Goal: Task Accomplishment & Management: Use online tool/utility

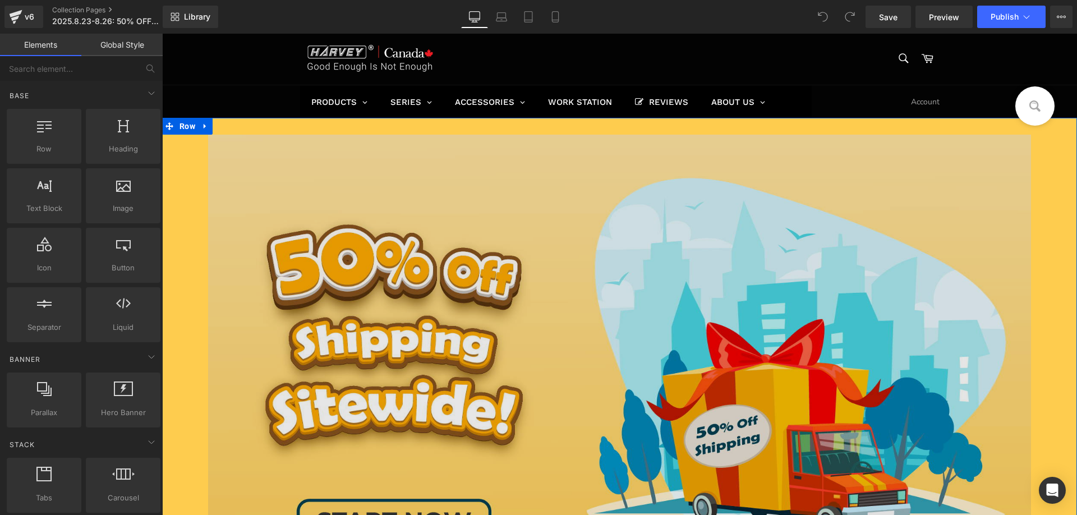
click at [389, 322] on img at bounding box center [619, 376] width 823 height 482
click at [423, 155] on img at bounding box center [619, 376] width 823 height 482
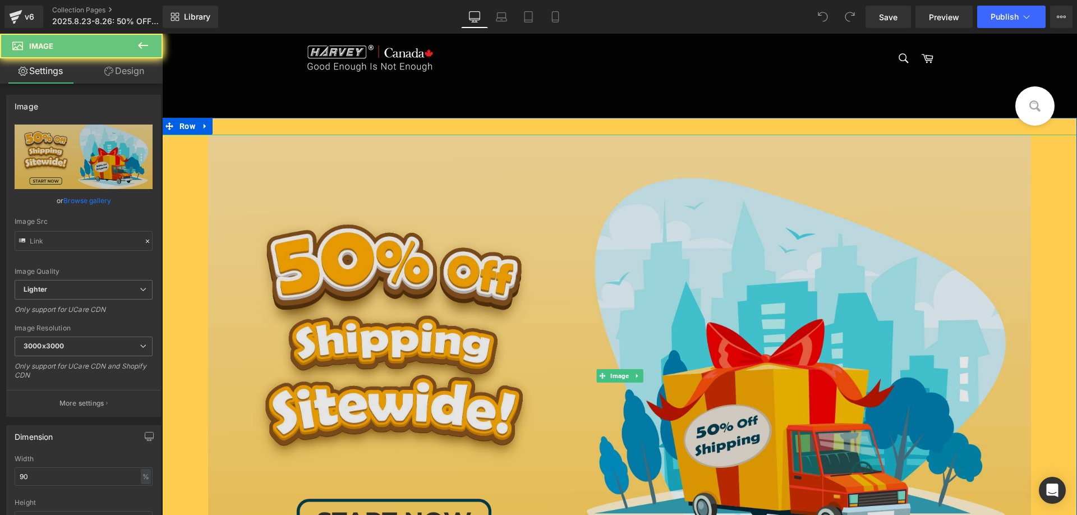
type input "[URL][DOMAIN_NAME]"
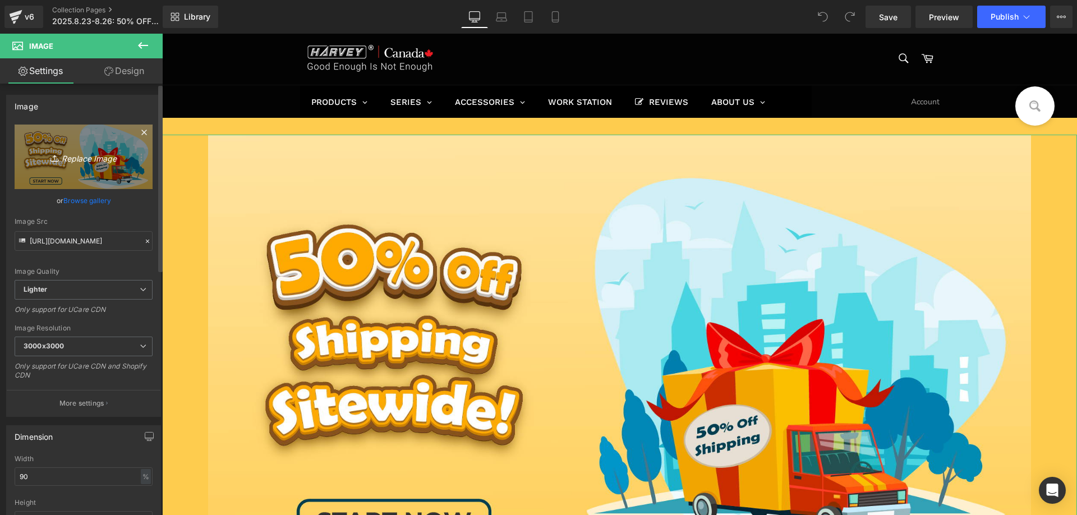
click at [57, 159] on icon at bounding box center [55, 158] width 11 height 11
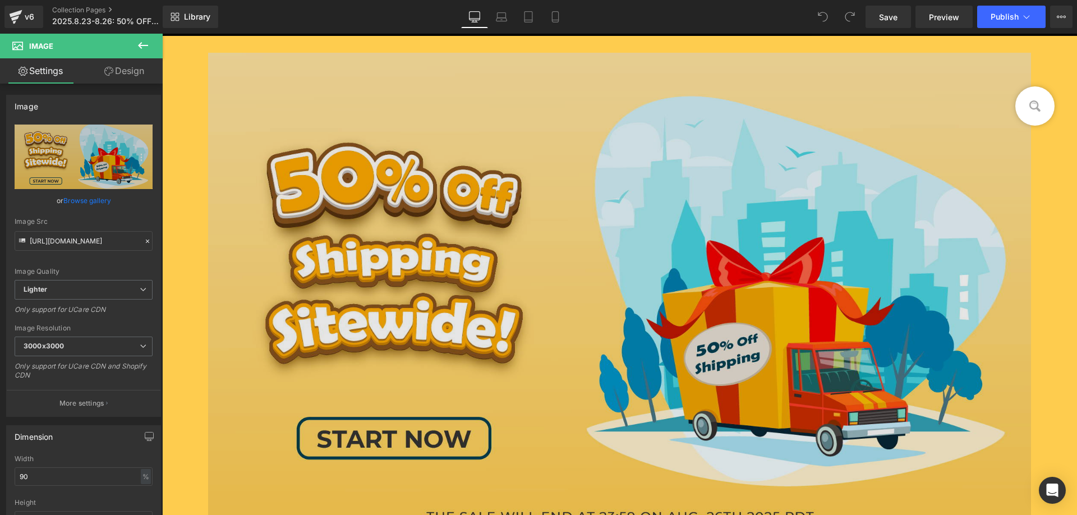
scroll to position [168, 0]
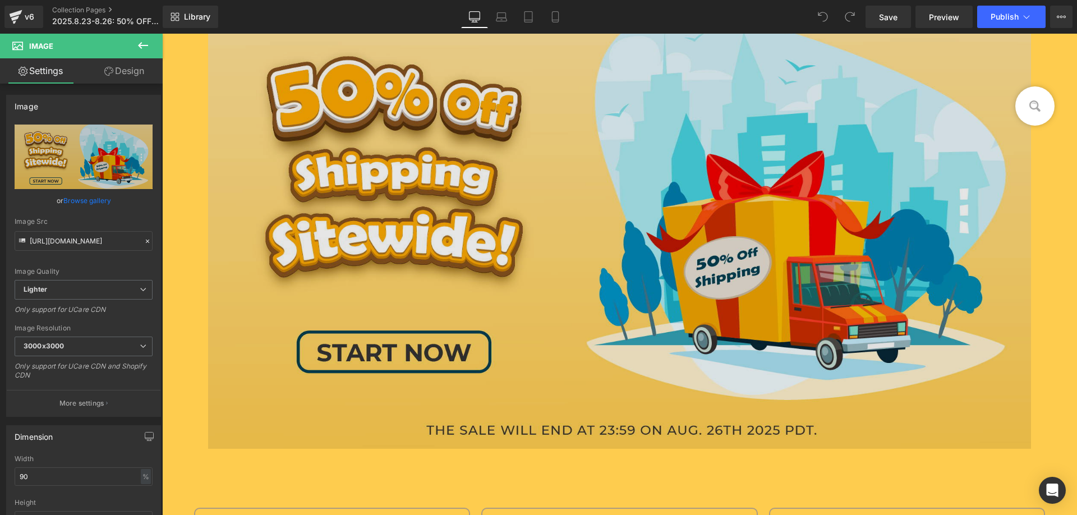
click at [438, 166] on img at bounding box center [619, 207] width 823 height 482
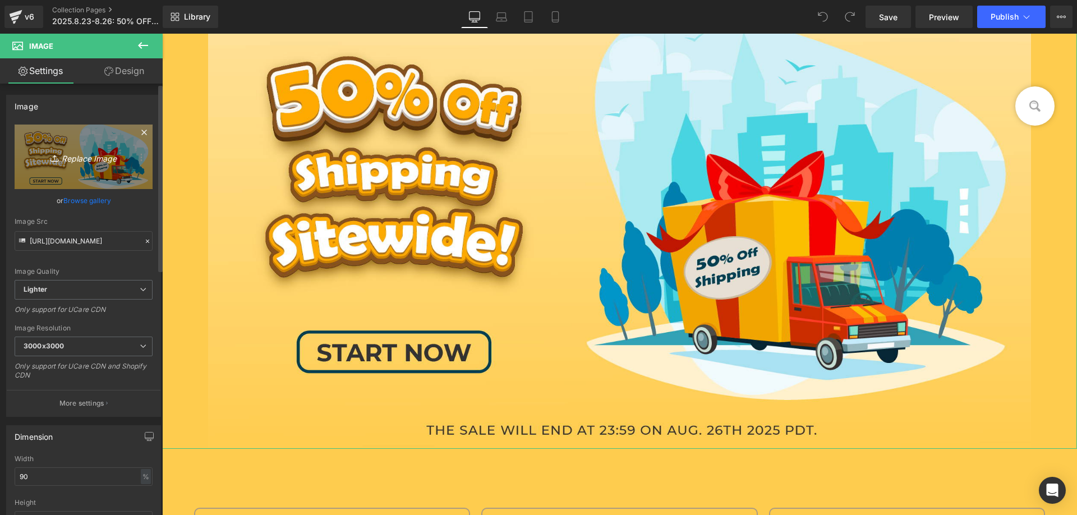
click at [96, 154] on icon "Replace Image" at bounding box center [84, 157] width 90 height 14
type input "C:\fakepath\画板 2 副本.jpg"
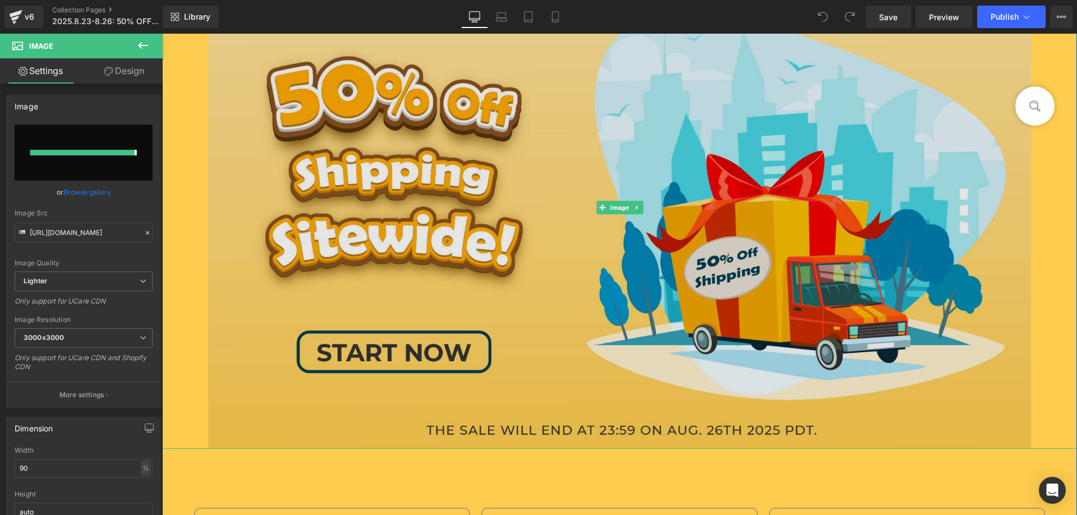
type input "[URL][DOMAIN_NAME]"
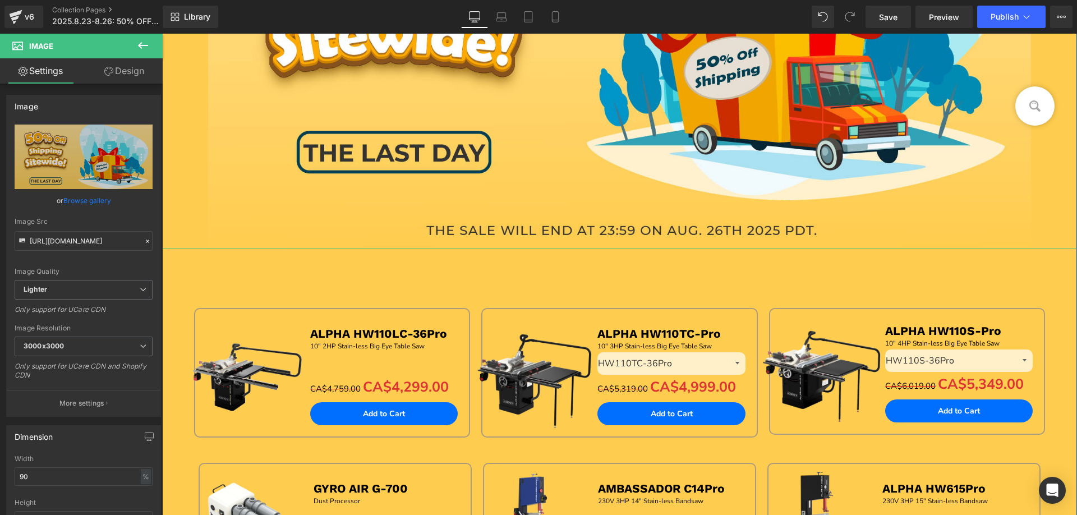
scroll to position [280, 0]
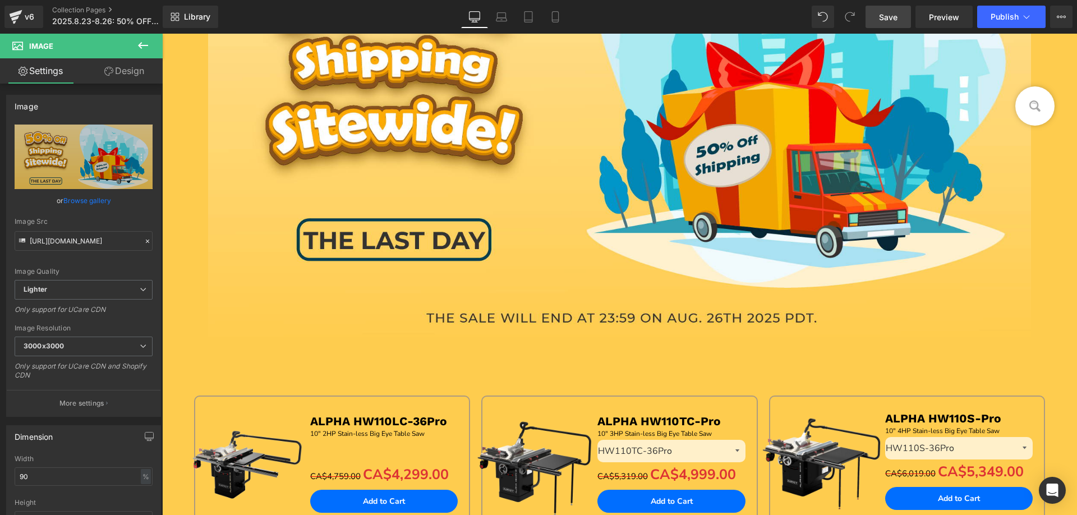
drag, startPoint x: 895, startPoint y: 20, endPoint x: 358, endPoint y: 44, distance: 537.8
click at [895, 20] on span "Save" at bounding box center [888, 17] width 19 height 12
